Goal: Entertainment & Leisure: Consume media (video, audio)

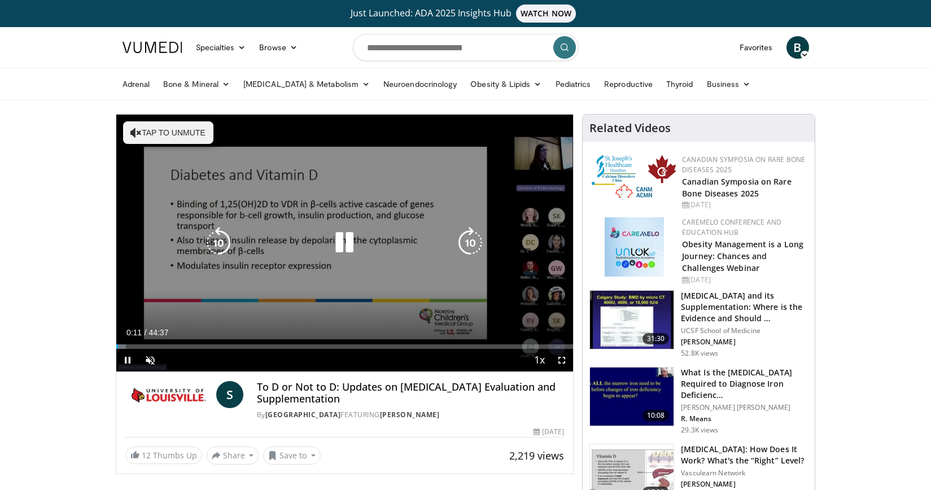
click at [154, 131] on button "Tap to unmute" at bounding box center [168, 132] width 90 height 23
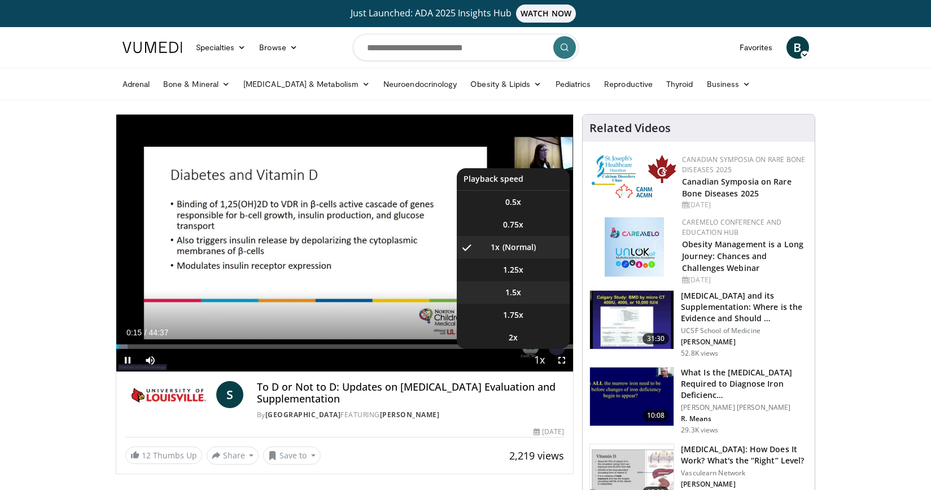
click at [511, 293] on span "1.5x" at bounding box center [513, 292] width 16 height 11
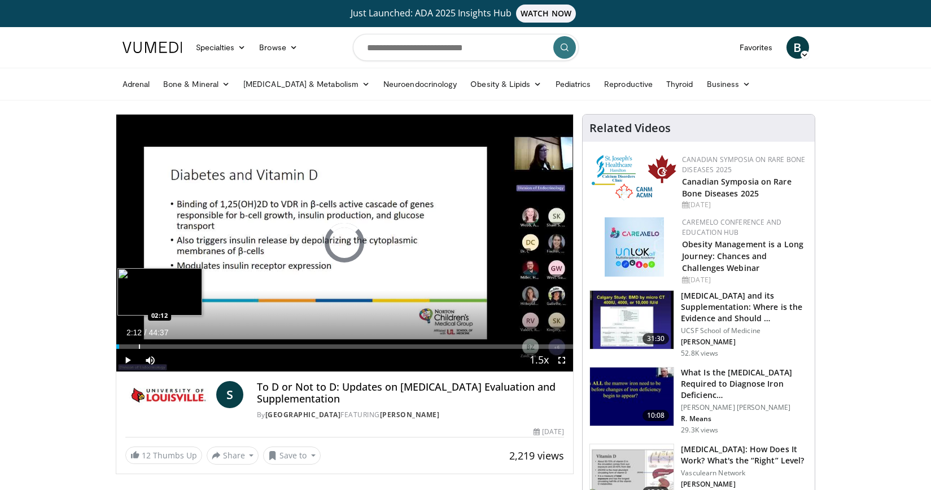
click at [138, 340] on div "Loaded : 0.00% 02:12 02:12" at bounding box center [344, 343] width 457 height 11
click at [120, 344] on div "Progress Bar" at bounding box center [120, 346] width 1 height 5
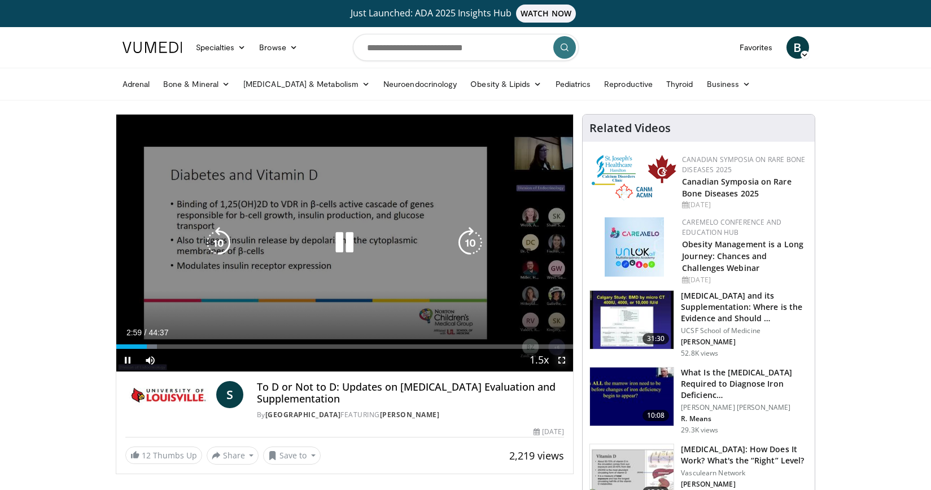
drag, startPoint x: 563, startPoint y: 363, endPoint x: 593, endPoint y: 426, distance: 69.4
click at [563, 363] on span "Video Player" at bounding box center [561, 360] width 23 height 23
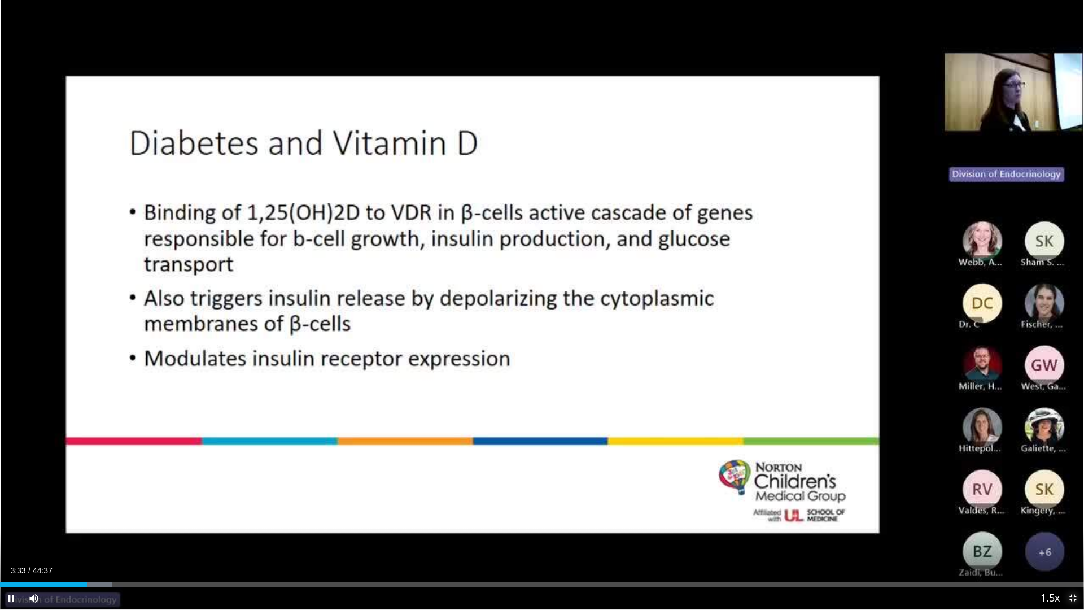
click at [930, 489] on span "Video Player" at bounding box center [1072, 597] width 23 height 23
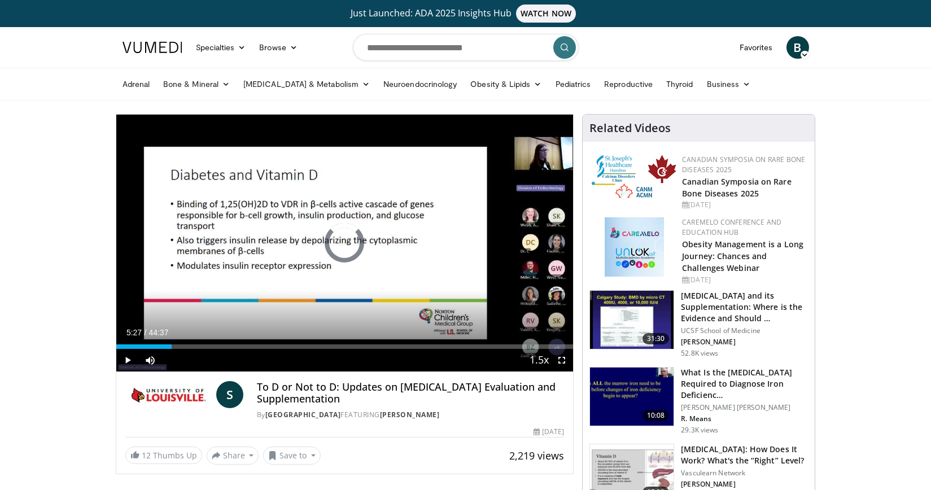
click at [172, 347] on div "Progress Bar" at bounding box center [172, 346] width 1 height 5
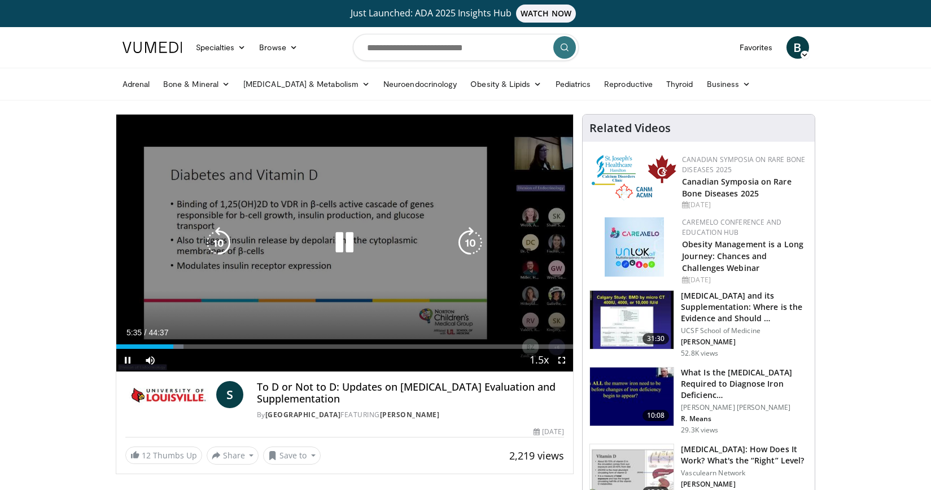
click at [198, 248] on div "10 seconds Tap to unmute" at bounding box center [344, 243] width 457 height 257
click at [241, 261] on div "10 seconds Tap to unmute" at bounding box center [344, 243] width 457 height 257
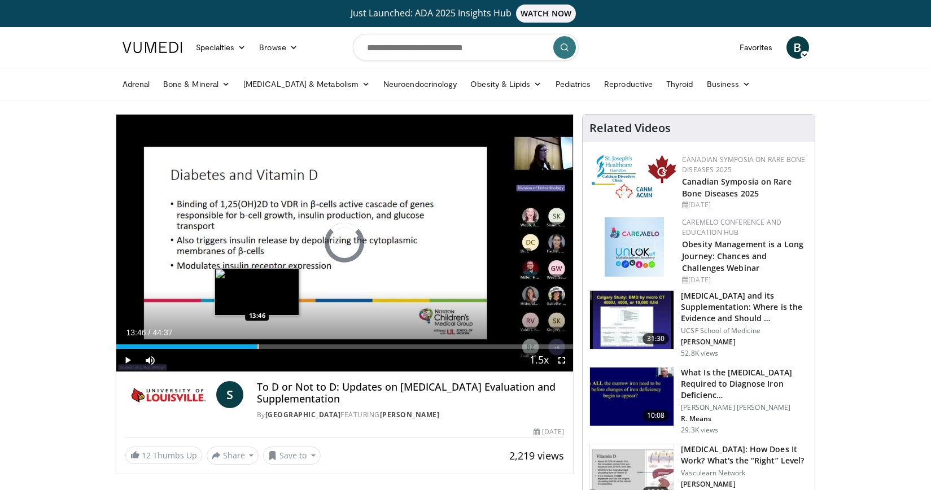
click at [257, 347] on div "Loaded : 30.63% 12:37 13:46" at bounding box center [344, 346] width 457 height 5
click at [268, 347] on div "Progress Bar" at bounding box center [268, 346] width 1 height 5
click at [280, 345] on div "Progress Bar" at bounding box center [280, 346] width 1 height 5
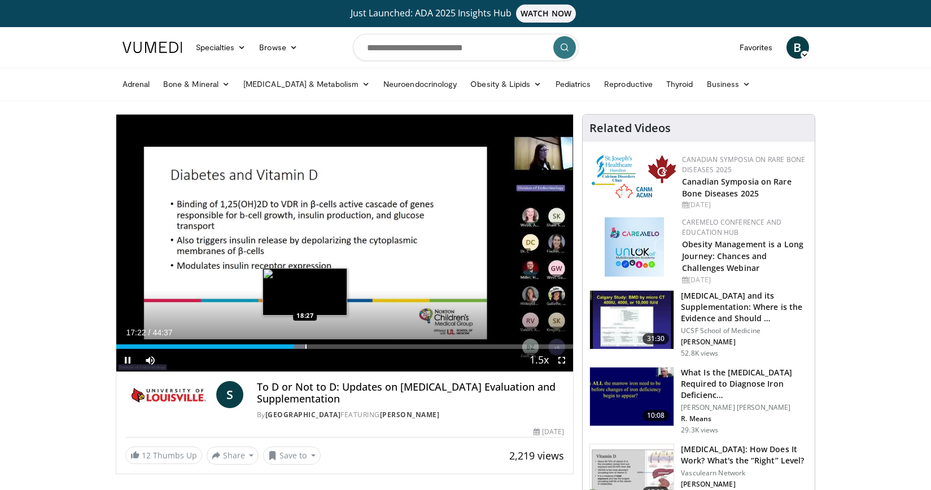
click at [305, 345] on div "Progress Bar" at bounding box center [305, 346] width 1 height 5
click at [311, 348] on div "Progress Bar" at bounding box center [311, 346] width 1 height 5
click at [326, 347] on div "Progress Bar" at bounding box center [326, 346] width 1 height 5
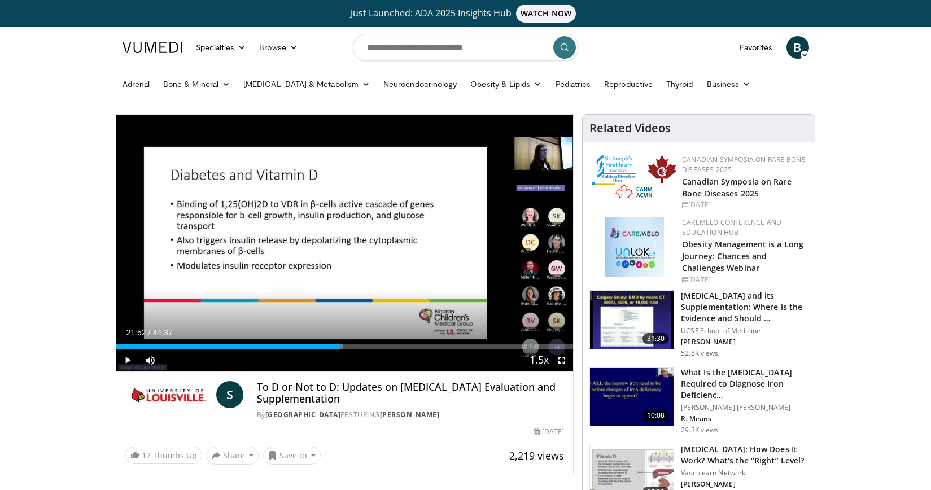
click at [340, 345] on div "Progress Bar" at bounding box center [340, 346] width 1 height 5
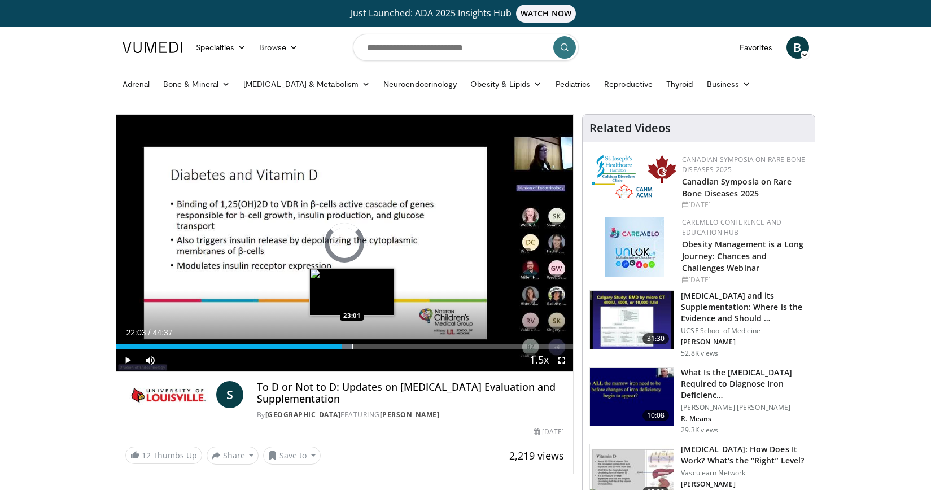
click at [352, 347] on div "Progress Bar" at bounding box center [352, 346] width 1 height 5
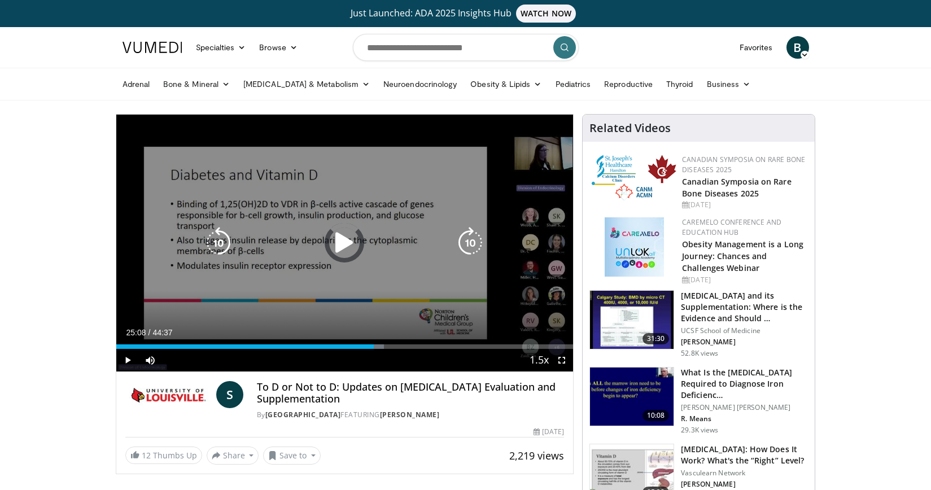
click at [0, 0] on div "Progress Bar" at bounding box center [0, 0] width 0 height 0
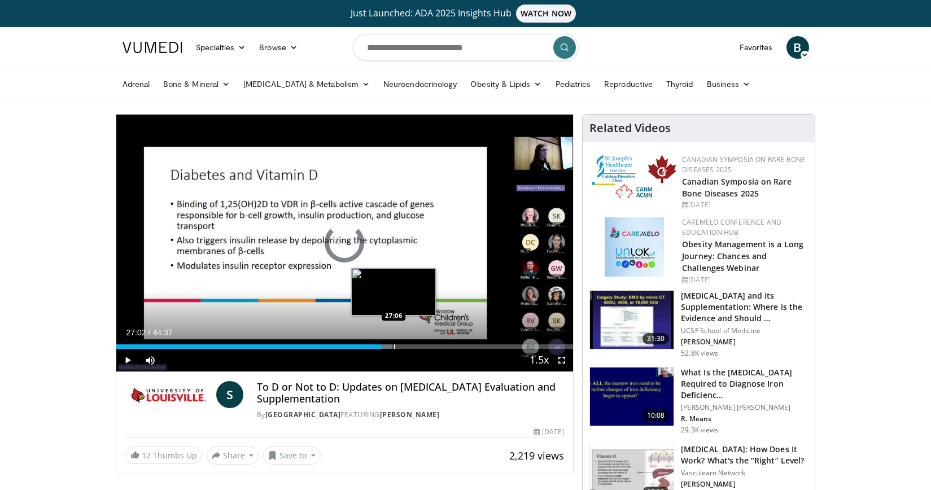
click at [394, 347] on div "Progress Bar" at bounding box center [394, 346] width 1 height 5
click at [406, 347] on video-js "**********" at bounding box center [344, 243] width 457 height 257
click at [407, 347] on div "Progress Bar" at bounding box center [407, 346] width 1 height 5
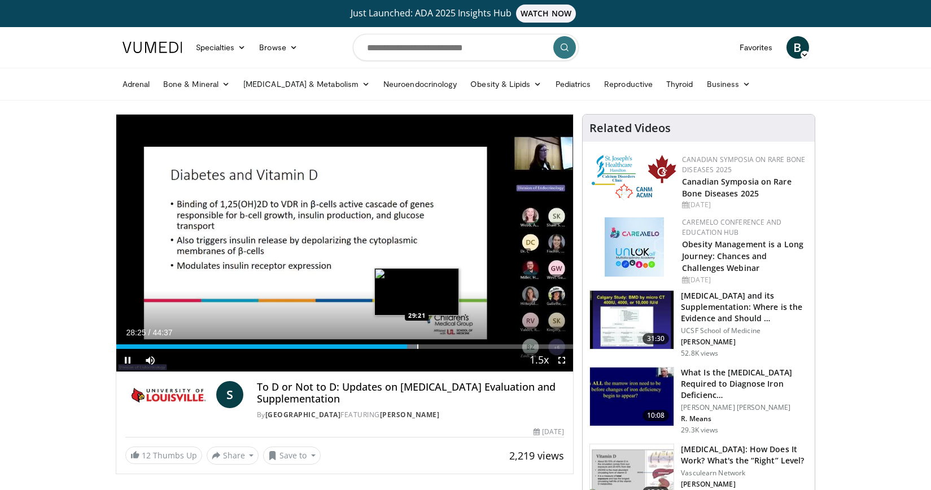
click at [417, 345] on div "Progress Bar" at bounding box center [417, 346] width 1 height 5
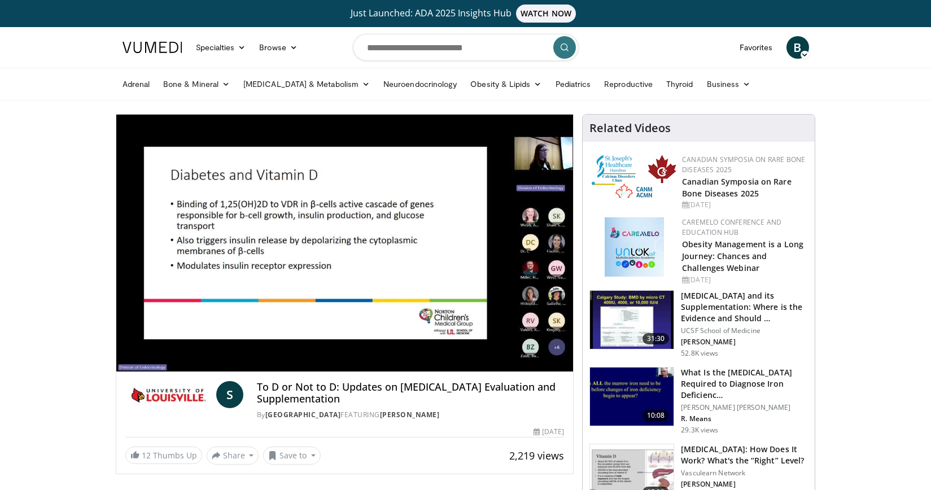
click at [431, 347] on div "10 seconds Tap to unmute" at bounding box center [344, 243] width 457 height 257
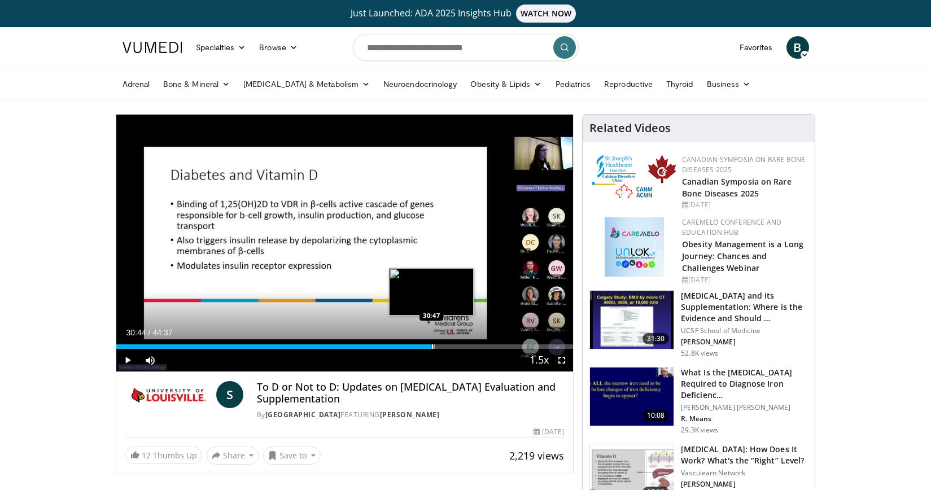
click at [432, 347] on div "Progress Bar" at bounding box center [432, 346] width 1 height 5
click at [439, 344] on div "Progress Bar" at bounding box center [439, 346] width 1 height 5
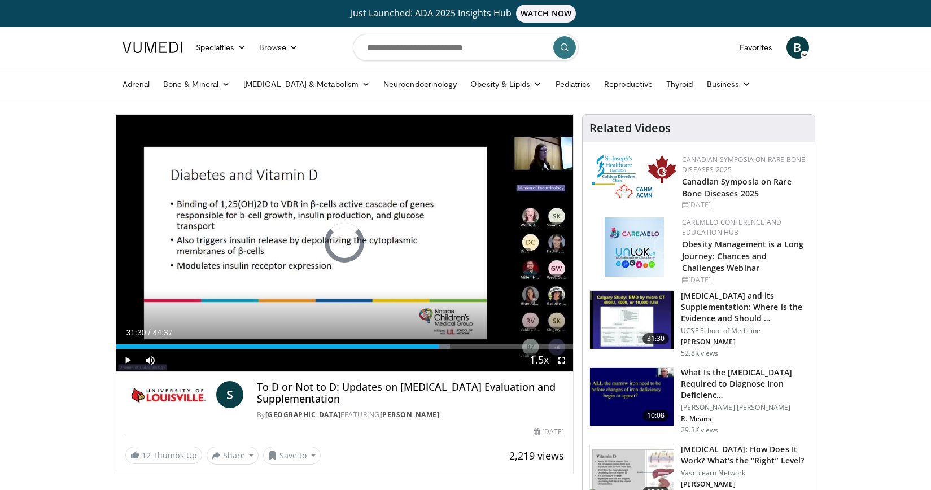
click at [446, 344] on div "Progress Bar" at bounding box center [446, 346] width 1 height 5
click at [458, 347] on div "Progress Bar" at bounding box center [458, 346] width 1 height 5
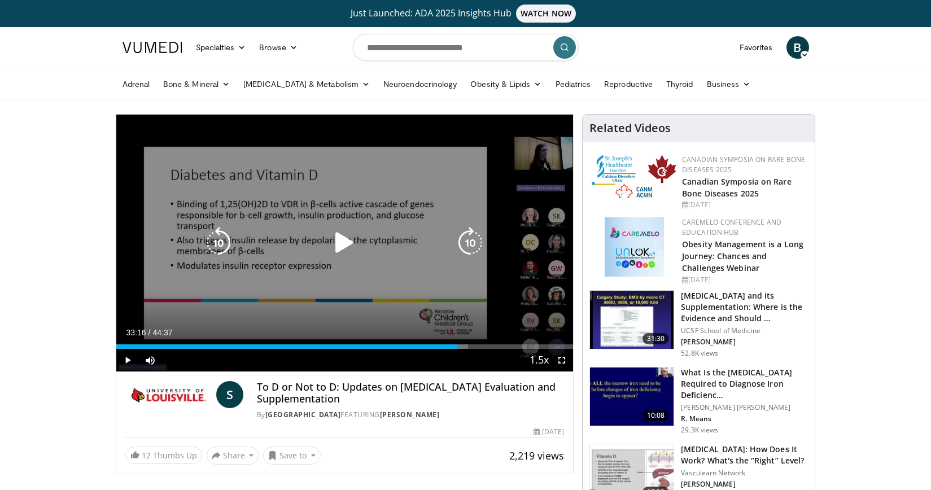
click at [275, 236] on div "Video Player" at bounding box center [344, 242] width 274 height 23
click at [338, 238] on icon "Video Player" at bounding box center [344, 243] width 32 height 32
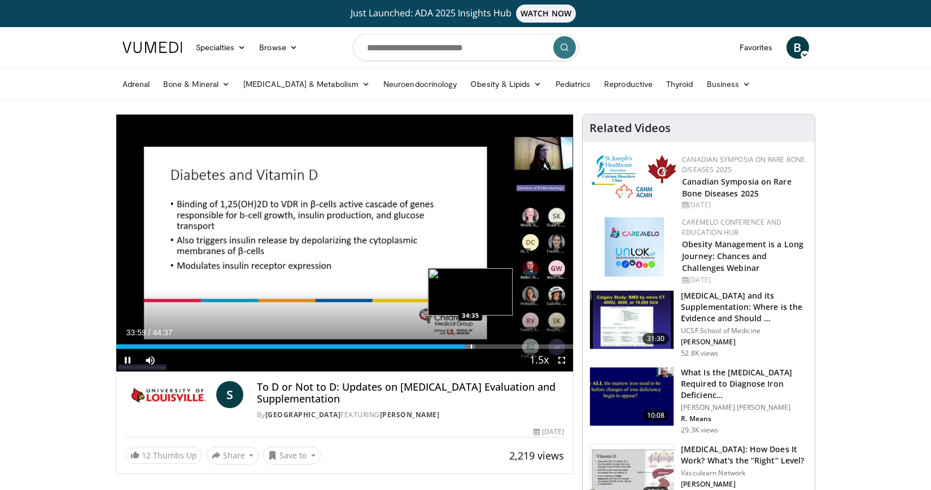
click at [471, 347] on div "Progress Bar" at bounding box center [471, 346] width 1 height 5
click at [479, 345] on div "Progress Bar" at bounding box center [479, 346] width 1 height 5
click at [485, 344] on div "Progress Bar" at bounding box center [485, 346] width 1 height 5
click at [497, 347] on div "Progress Bar" at bounding box center [497, 346] width 1 height 5
click at [507, 344] on div "Progress Bar" at bounding box center [507, 346] width 1 height 5
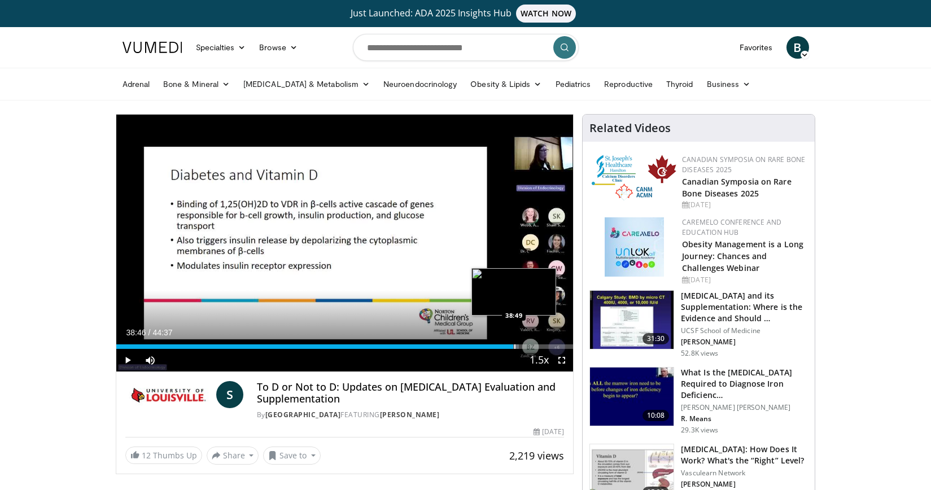
click at [514, 347] on div "Progress Bar" at bounding box center [514, 346] width 1 height 5
click at [529, 345] on div "Progress Bar" at bounding box center [529, 346] width 1 height 5
click at [536, 345] on div "Loaded : 92.64% 40:16 40:55" at bounding box center [344, 346] width 457 height 5
click at [551, 347] on div "Progress Bar" at bounding box center [551, 346] width 1 height 5
click at [557, 345] on div "Progress Bar" at bounding box center [557, 346] width 1 height 5
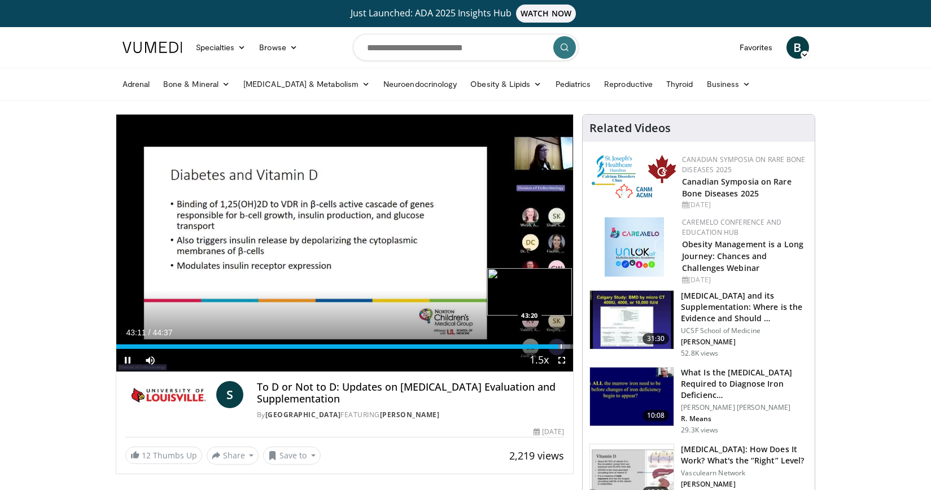
click at [560, 345] on div "Progress Bar" at bounding box center [560, 346] width 1 height 5
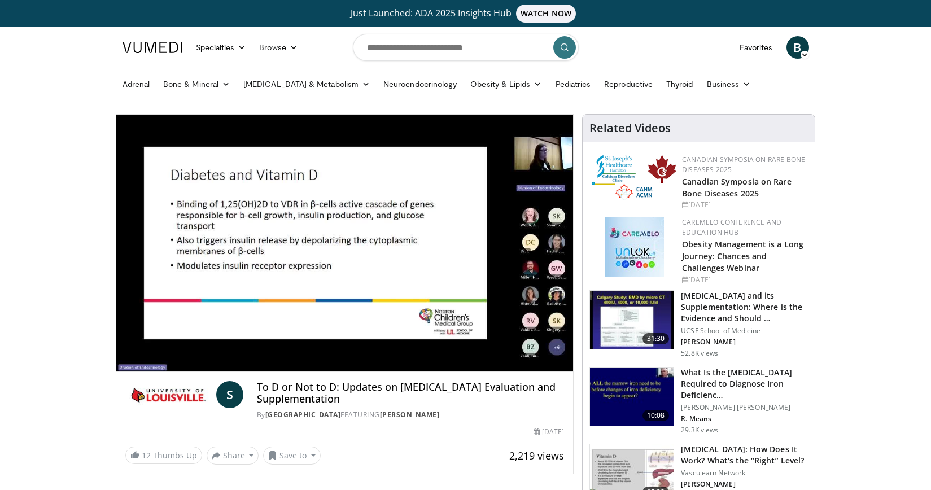
click at [566, 348] on div "10 seconds Tap to unmute" at bounding box center [344, 243] width 457 height 257
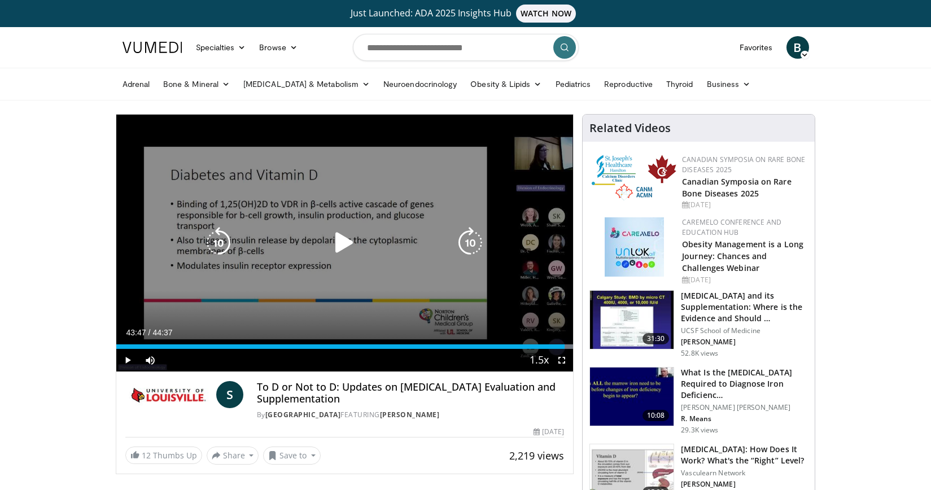
click at [340, 240] on icon "Video Player" at bounding box center [344, 243] width 32 height 32
click at [347, 241] on icon "Video Player" at bounding box center [344, 243] width 32 height 32
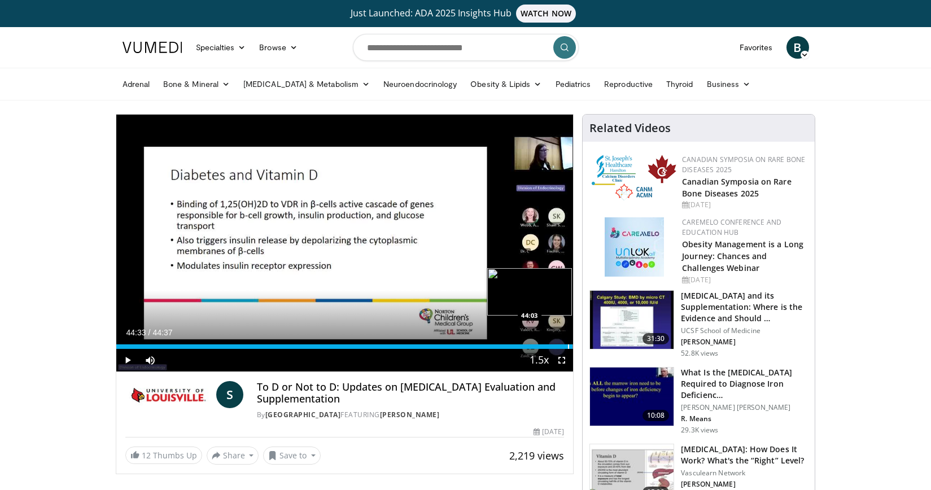
click at [568, 348] on div "Progress Bar" at bounding box center [568, 346] width 1 height 5
click at [571, 348] on div "Progress Bar" at bounding box center [571, 346] width 1 height 5
click at [555, 347] on div "Progress Bar" at bounding box center [555, 346] width 1 height 5
